Goal: Information Seeking & Learning: Learn about a topic

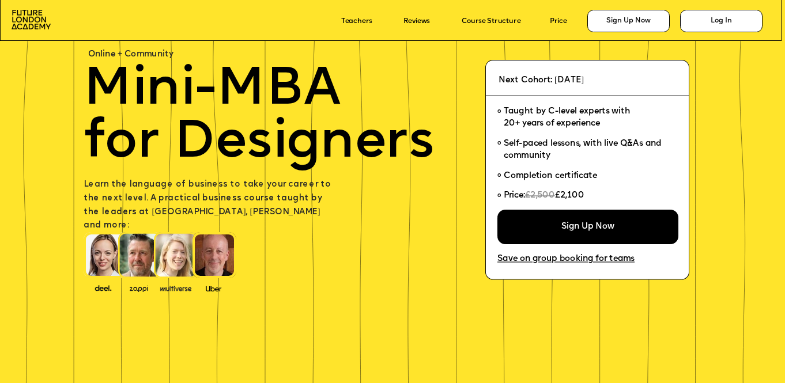
scroll to position [75, 0]
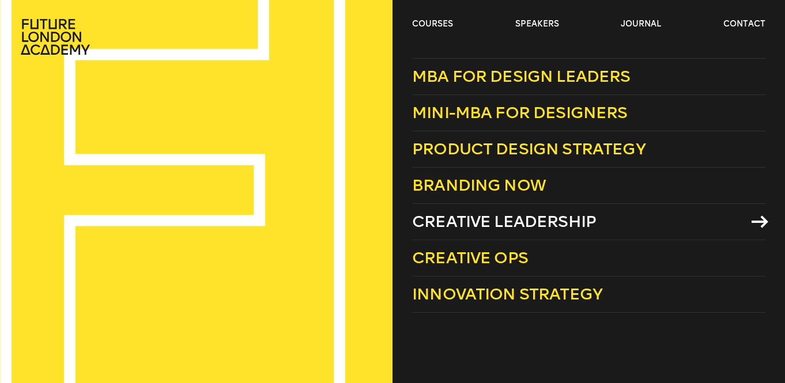
click at [442, 217] on span "Creative Leadership" at bounding box center [504, 221] width 184 height 19
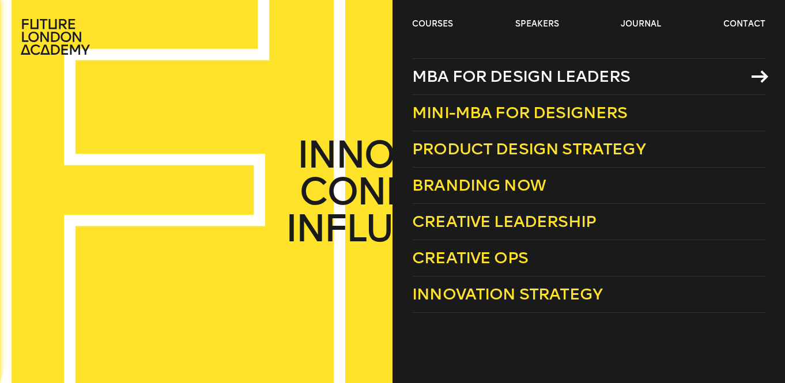
click at [453, 78] on span "MBA for Design Leaders" at bounding box center [521, 76] width 218 height 19
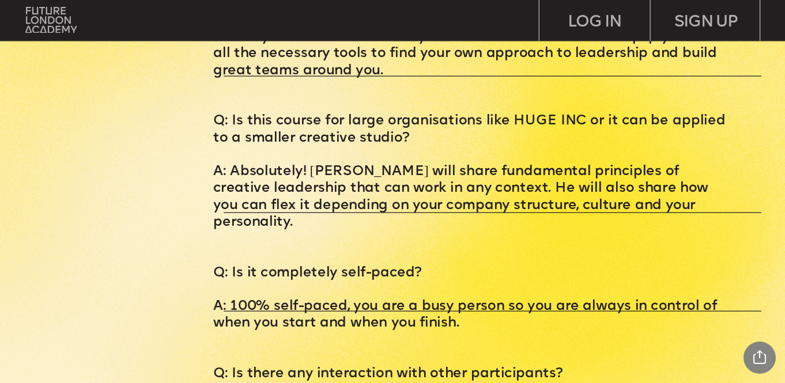
scroll to position [3935, 0]
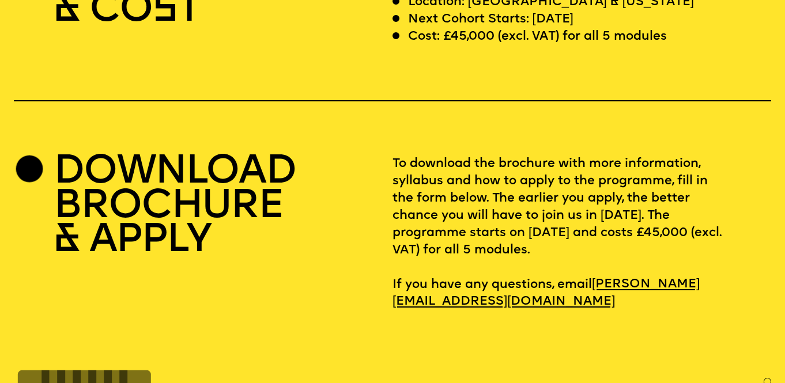
scroll to position [3161, 0]
